Goal: Obtain resource: Download file/media

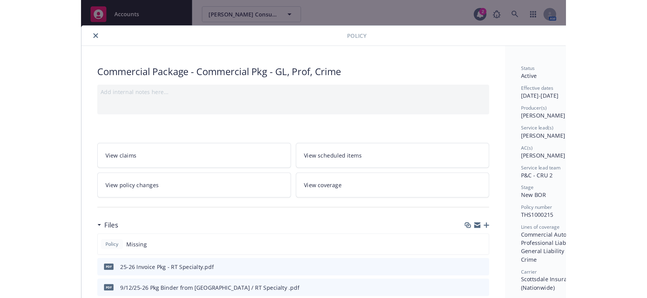
scroll to position [18, 0]
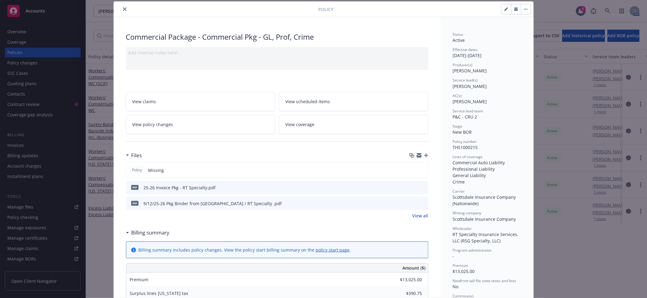
click at [127, 8] on div at bounding box center [217, 9] width 202 height 7
click at [123, 8] on icon "close" at bounding box center [125, 9] width 4 height 4
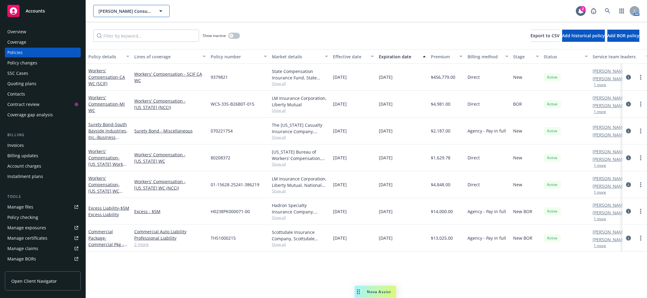
click at [120, 8] on span "[PERSON_NAME] Consulting Corp" at bounding box center [124, 11] width 53 height 6
type input "westec"
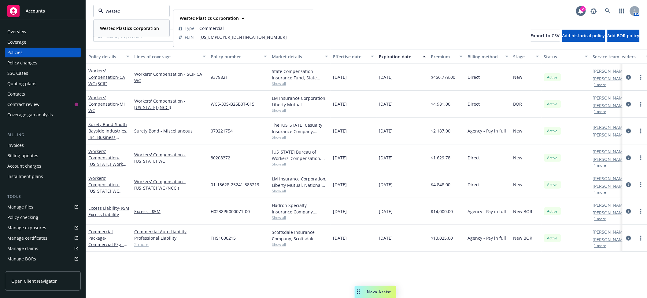
click at [125, 32] on div "Westec Plastics Corporation" at bounding box center [129, 28] width 63 height 9
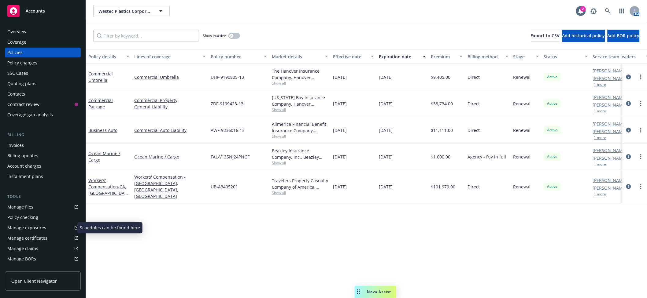
click at [33, 227] on div "Manage exposures" at bounding box center [26, 228] width 39 height 10
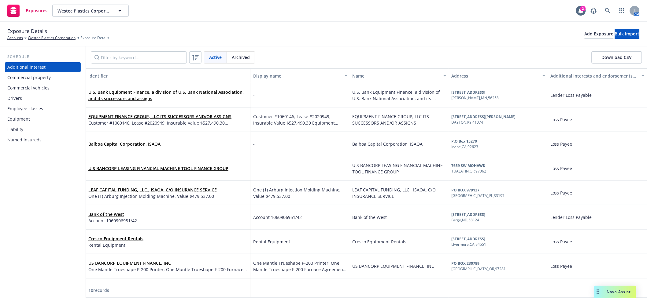
click at [18, 101] on div "Drivers" at bounding box center [14, 99] width 15 height 10
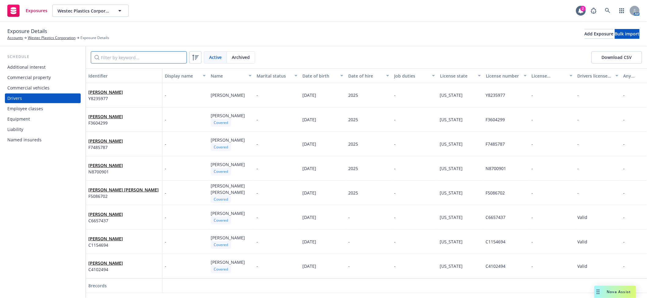
click at [140, 60] on input "Filter by keyword..." at bounding box center [139, 57] width 96 height 12
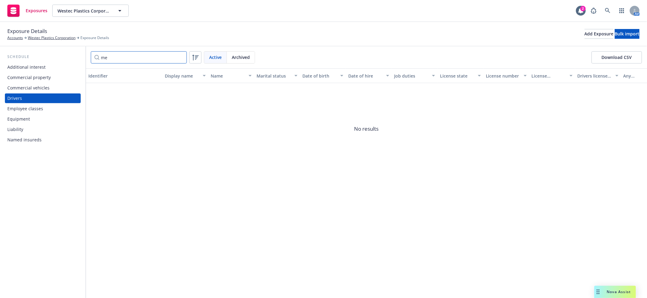
type input "m"
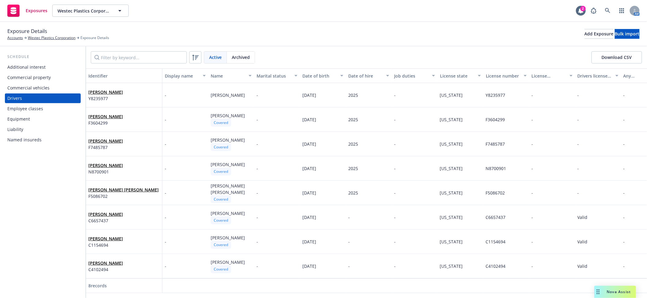
click at [612, 56] on button "Download CSV" at bounding box center [617, 57] width 50 height 12
